Goal: Task Accomplishment & Management: Manage account settings

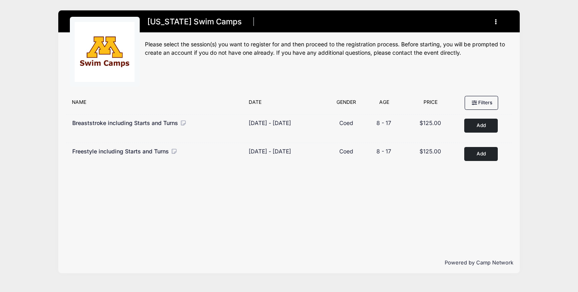
click at [495, 22] on icon "button" at bounding box center [498, 22] width 6 height 0
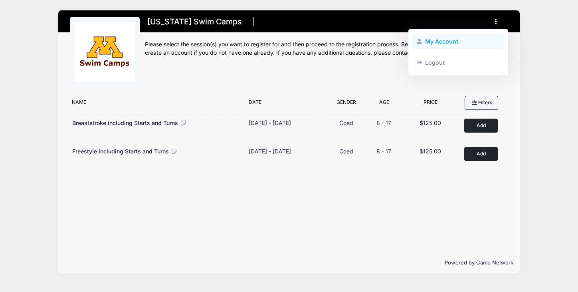
click at [450, 43] on link "My Account" at bounding box center [458, 41] width 92 height 15
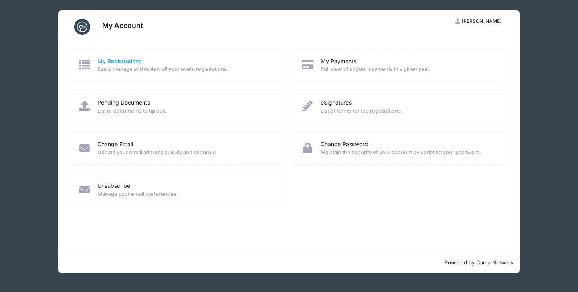
click at [122, 58] on link "My Registrations" at bounding box center [119, 61] width 44 height 8
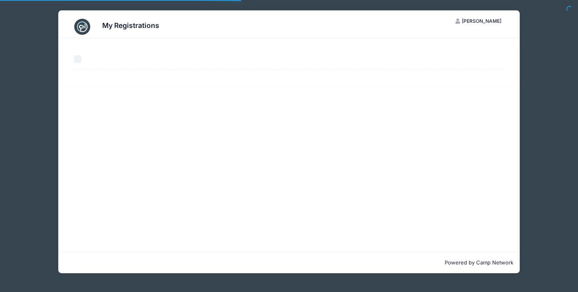
select select "50"
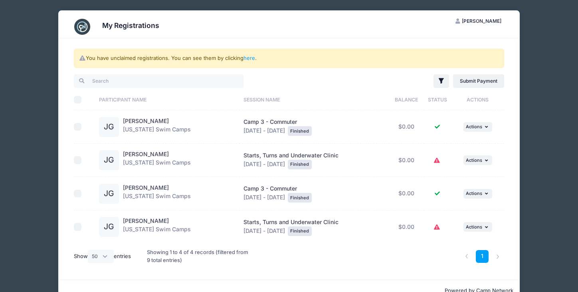
click at [510, 150] on div "You have unclaimed registrations. You can see them by clicking here . Filter Fi…" at bounding box center [289, 158] width 454 height 241
